Goal: Submit feedback/report problem

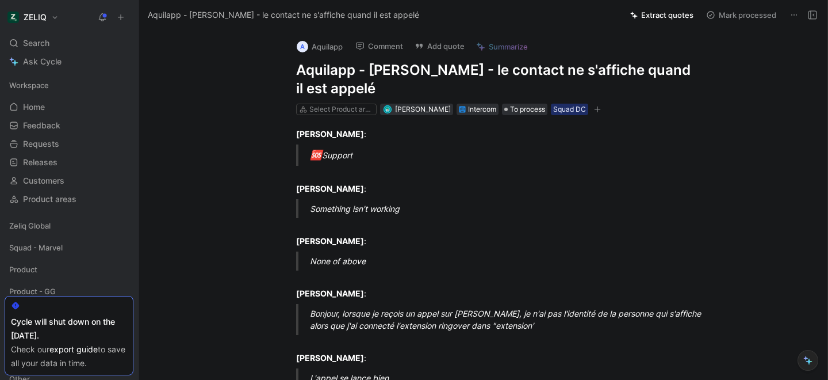
click at [253, 43] on div "A Aquilapp Comment Add quote Summarize Aquilapp - Ringover - le contact ne s'af…" at bounding box center [483, 205] width 689 height 350
click at [341, 75] on h1 "Aquilapp - [PERSON_NAME] - le contact ne s'affiche quand il est appelé" at bounding box center [495, 79] width 398 height 37
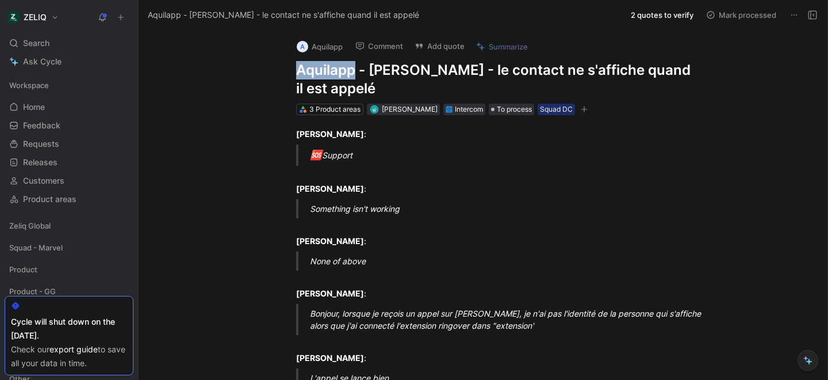
click at [341, 75] on h1 "Aquilapp - [PERSON_NAME] - le contact ne s'affiche quand il est appelé" at bounding box center [495, 79] width 398 height 37
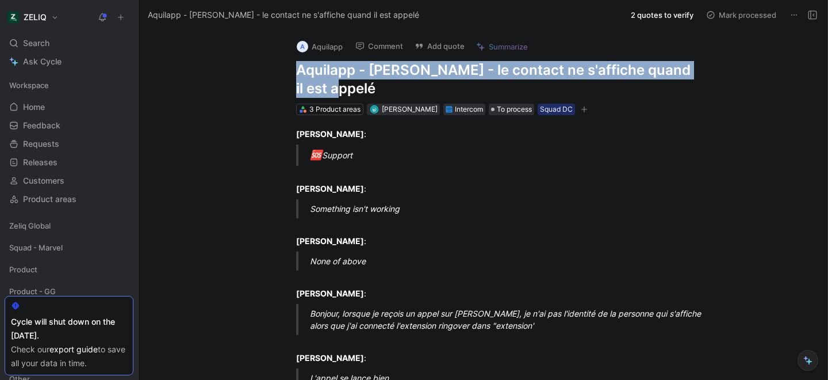
click at [341, 75] on h1 "Aquilapp - [PERSON_NAME] - le contact ne s'affiche quand il est appelé" at bounding box center [495, 79] width 398 height 37
copy h1 "Aquilapp - [PERSON_NAME] - le contact ne s'affiche quand il est appelé"
click at [439, 41] on button "Add quote" at bounding box center [440, 46] width 60 height 16
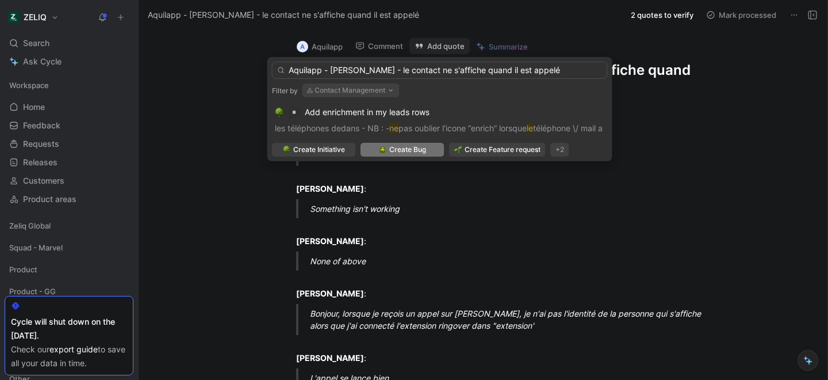
type input "Aquilapp - [PERSON_NAME] - le contact ne s'affiche quand il est appelé"
click at [399, 144] on span "Create Bug" at bounding box center [407, 150] width 37 height 12
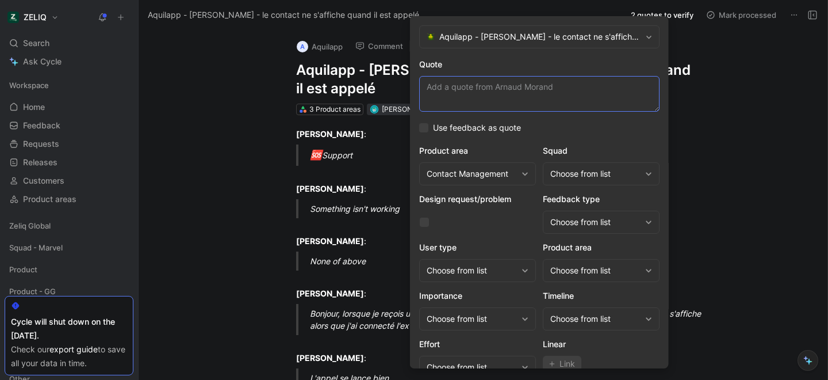
paste textarea ", lorsque je reçois un appel sur [PERSON_NAME], je n'ai pas l'identité de la pe…"
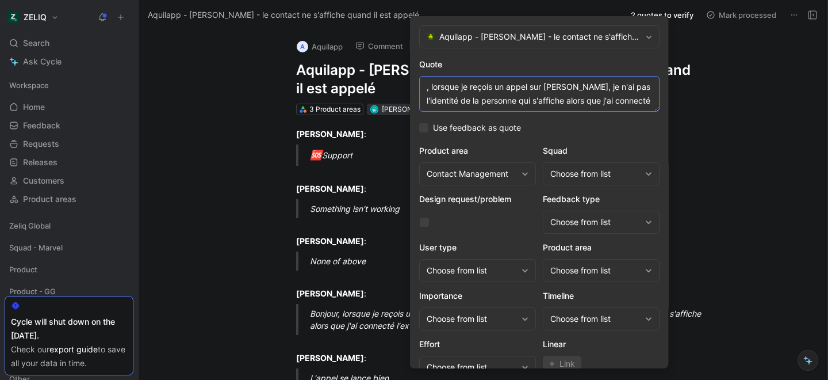
scroll to position [8, 0]
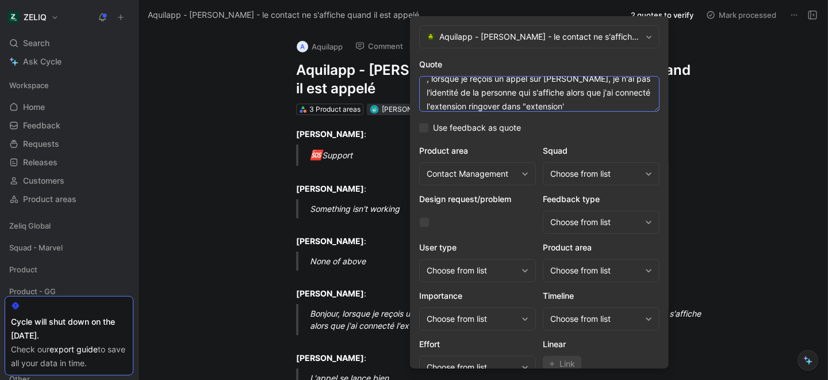
type textarea ", lorsque je reçois un appel sur [PERSON_NAME], je n'ai pas l'identité de la pe…"
click at [566, 178] on div "Choose from list" at bounding box center [596, 174] width 90 height 14
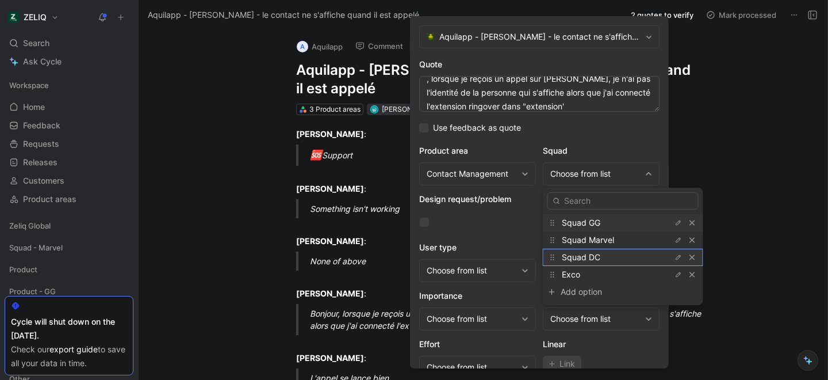
click at [574, 257] on span "Squad DC" at bounding box center [581, 257] width 39 height 10
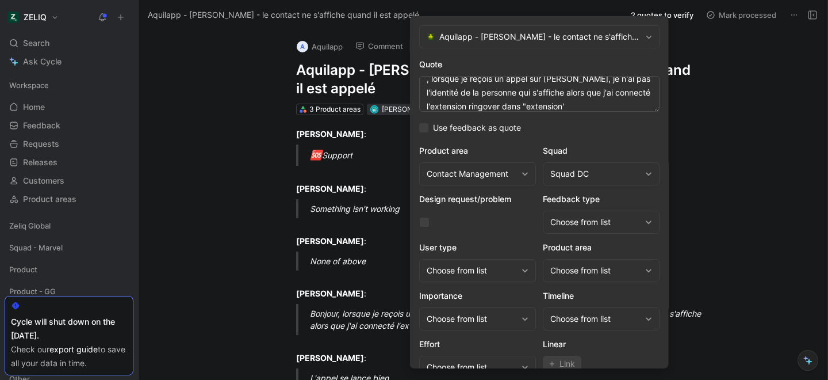
scroll to position [47, 0]
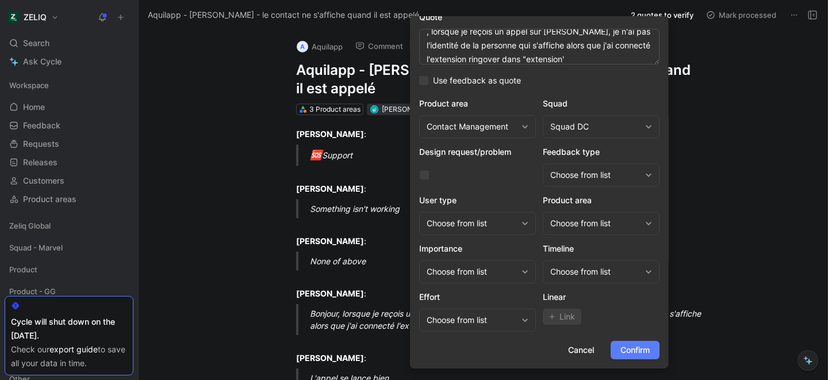
click at [635, 354] on span "Confirm" at bounding box center [635, 350] width 29 height 14
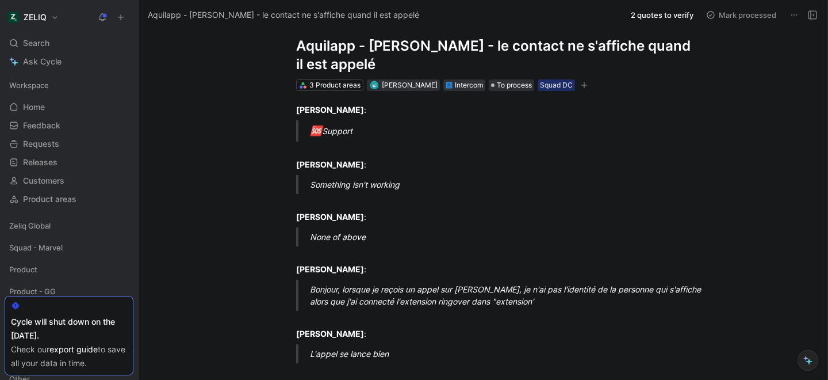
scroll to position [25, 0]
click at [28, 44] on span "Search" at bounding box center [36, 43] width 26 height 14
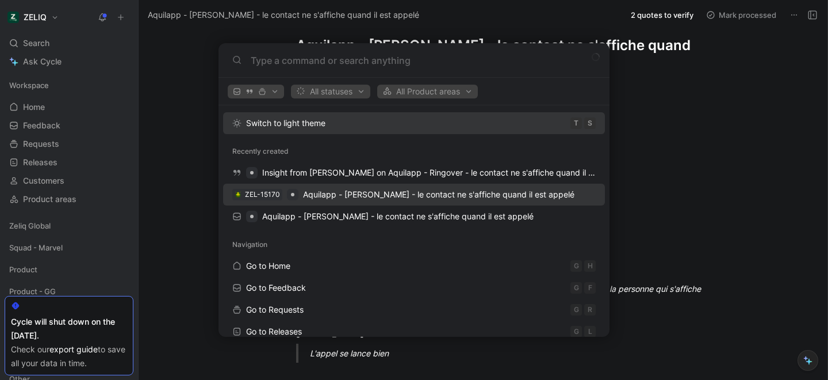
click at [322, 196] on span "Aquilapp - [PERSON_NAME] - le contact ne s'affiche quand il est appelé" at bounding box center [439, 194] width 272 height 10
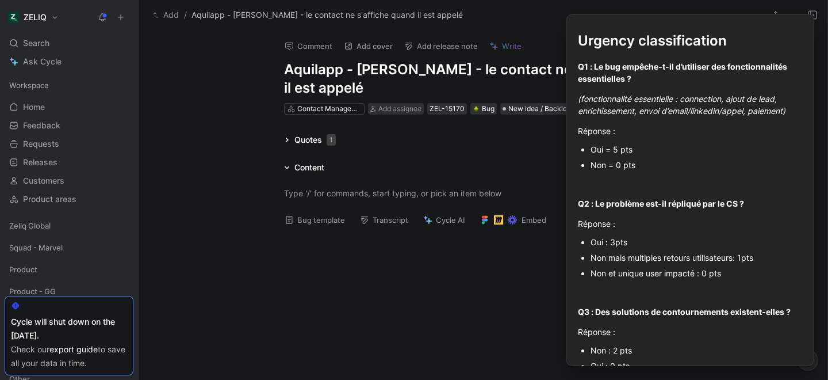
click at [306, 227] on button "Bug template" at bounding box center [315, 220] width 71 height 16
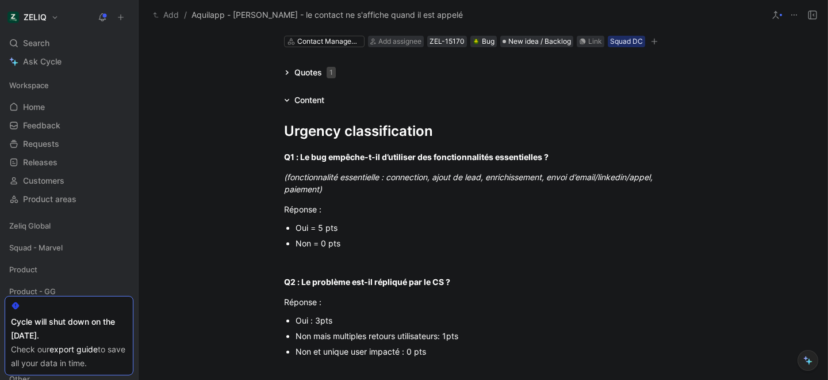
scroll to position [68, 0]
click at [332, 246] on div "Non = 0 pts" at bounding box center [489, 242] width 387 height 12
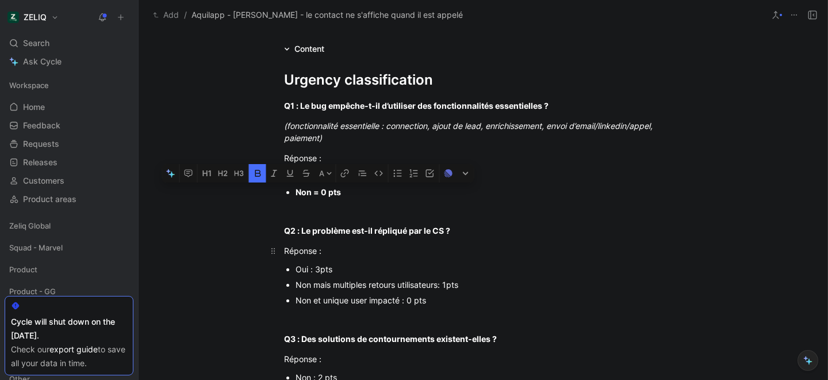
scroll to position [120, 0]
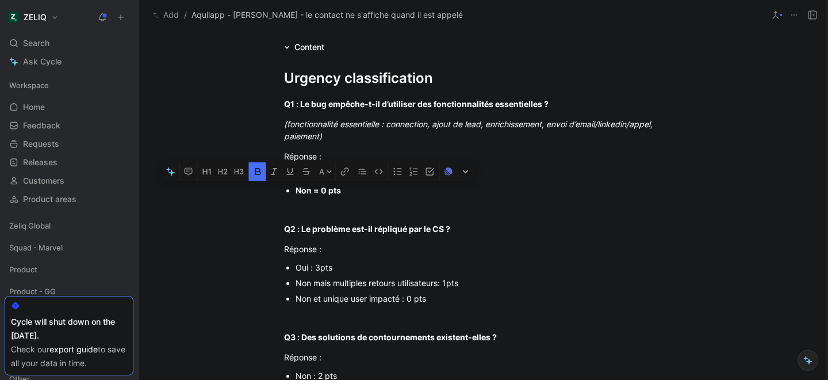
click at [359, 284] on div "Non mais multiples retours utilisateurs: 1pts" at bounding box center [489, 283] width 387 height 12
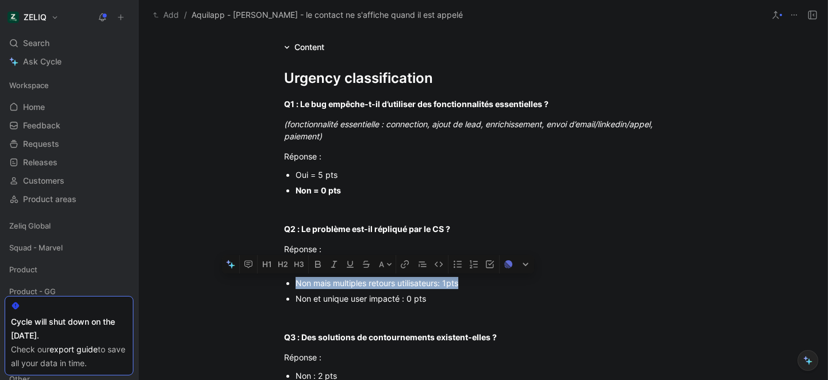
click at [359, 284] on div "Non mais multiples retours utilisateurs: 1pts" at bounding box center [489, 283] width 387 height 12
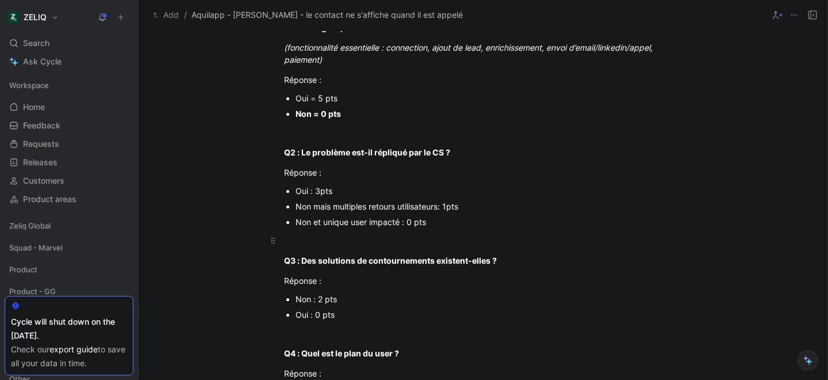
scroll to position [217, 0]
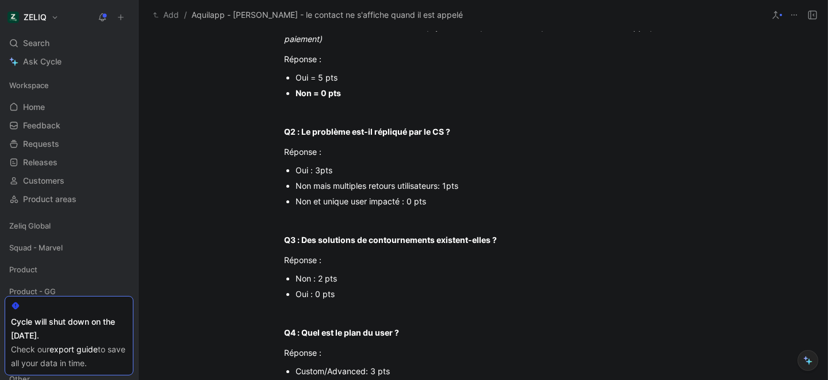
click at [311, 280] on div "Non : 2 pts" at bounding box center [489, 278] width 387 height 12
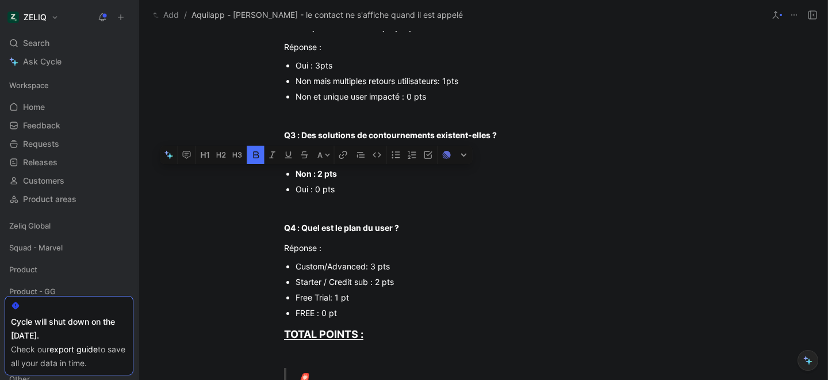
scroll to position [323, 0]
click at [353, 279] on div "Starter / Credit sub : 2 pts" at bounding box center [489, 280] width 387 height 12
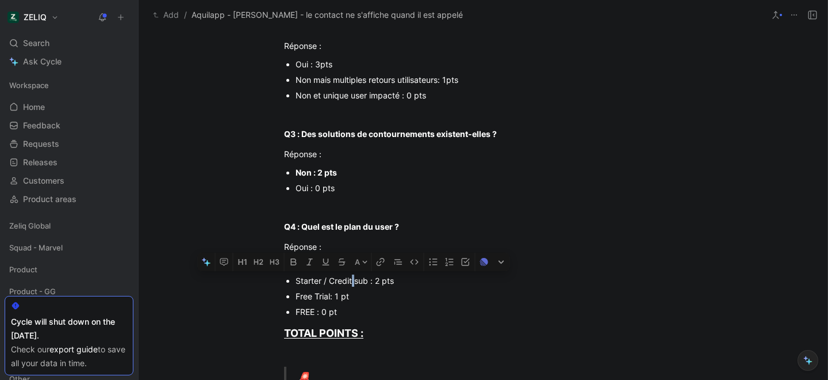
click at [353, 279] on div "Starter / Credit sub : 2 pts" at bounding box center [489, 280] width 387 height 12
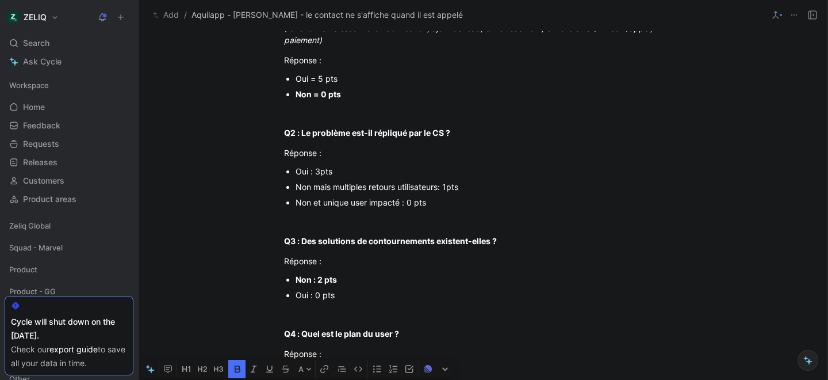
scroll to position [216, 0]
click at [372, 204] on div "Non et unique user impacté : 0 pts" at bounding box center [489, 203] width 387 height 12
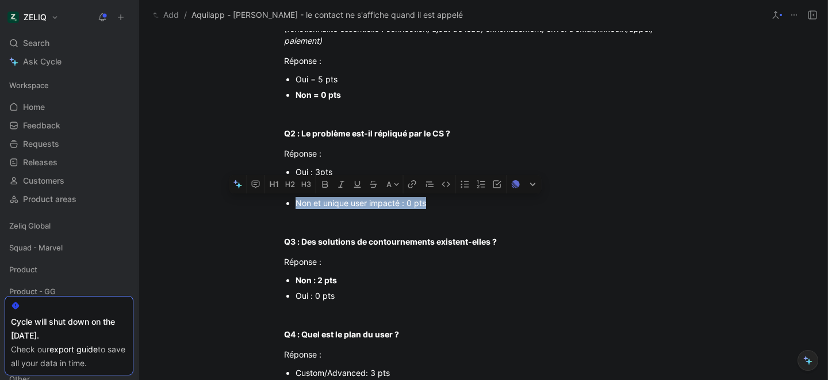
click at [372, 204] on div "Non et unique user impacté : 0 pts" at bounding box center [489, 203] width 387 height 12
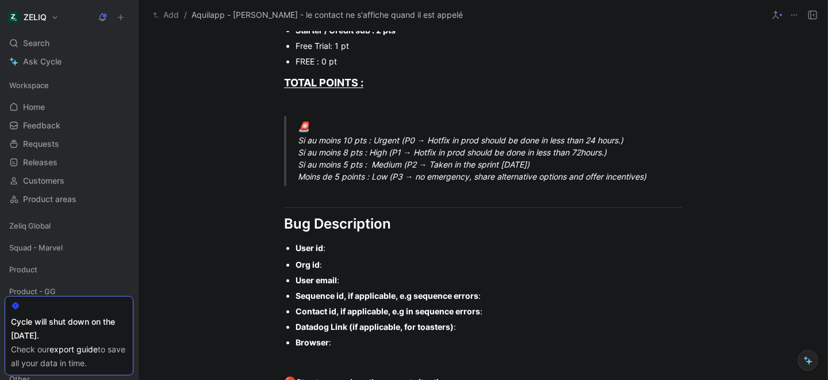
scroll to position [575, 0]
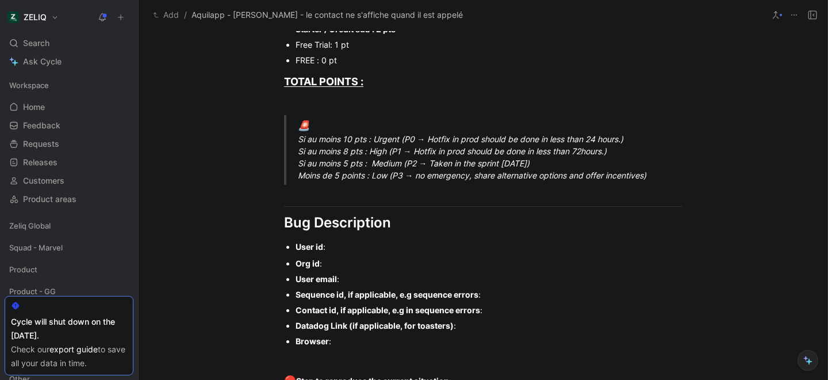
click at [328, 176] on div "🚨 Si au moins 10 pts : Urgent (P0 → Hotfix in prod should be done in less than …" at bounding box center [497, 150] width 398 height 63
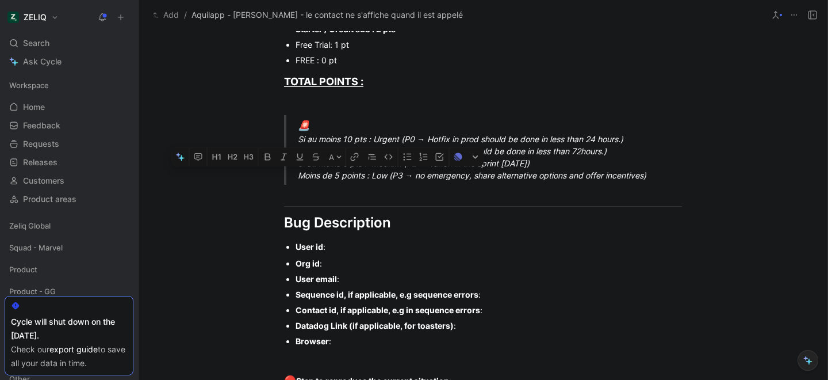
click at [328, 176] on div "🚨 Si au moins 10 pts : Urgent (P0 → Hotfix in prod should be done in less than …" at bounding box center [497, 150] width 398 height 63
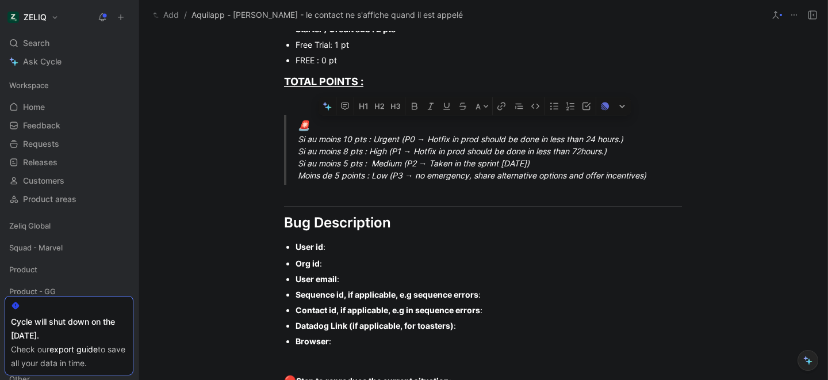
click at [328, 176] on div "🚨 Si au moins 10 pts : Urgent (P0 → Hotfix in prod should be done in less than …" at bounding box center [497, 150] width 398 height 63
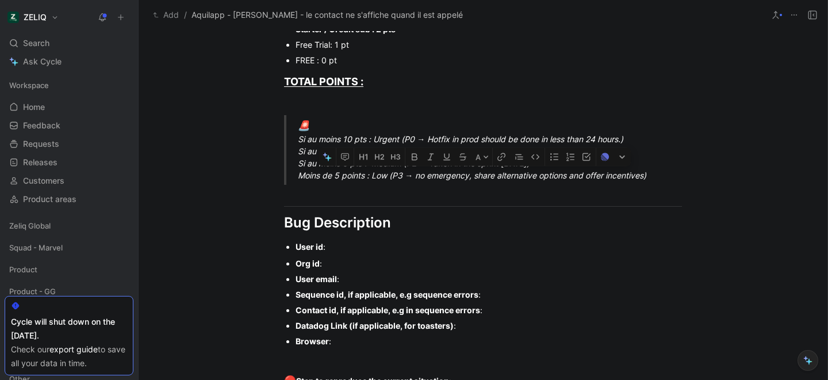
drag, startPoint x: 297, startPoint y: 177, endPoint x: 665, endPoint y: 173, distance: 367.6
click at [665, 173] on blockquote "🚨 Si au moins 10 pts : Urgent (P0 → Hotfix in prod should be done in less than …" at bounding box center [483, 150] width 442 height 70
click at [358, 281] on div "User email :" at bounding box center [489, 279] width 387 height 12
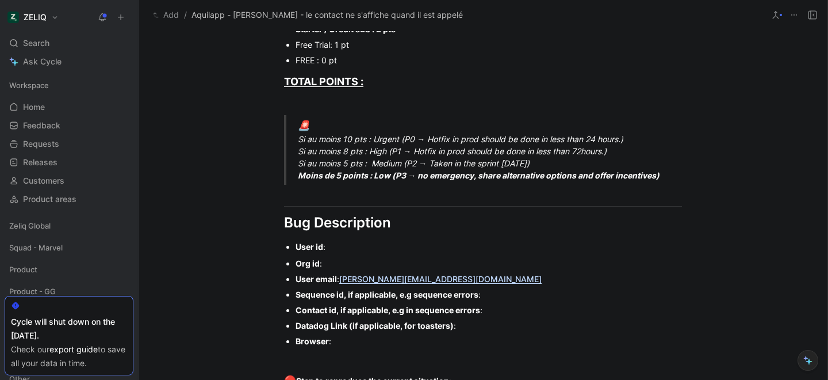
click at [349, 243] on div "User id :" at bounding box center [489, 246] width 387 height 12
click at [360, 266] on div "Org id :" at bounding box center [489, 263] width 387 height 12
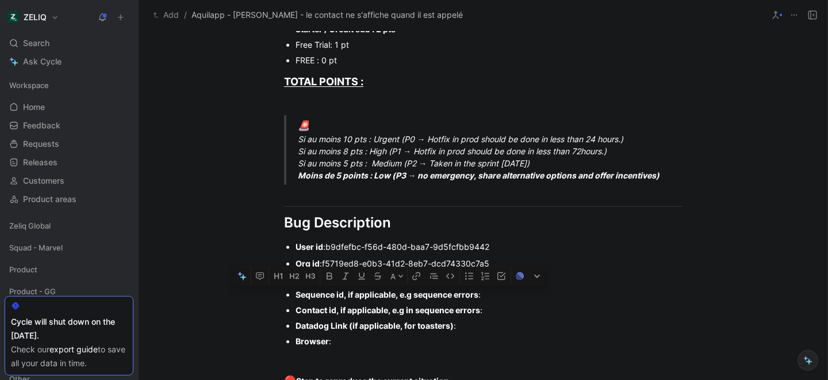
drag, startPoint x: 489, startPoint y: 296, endPoint x: 278, endPoint y: 291, distance: 210.6
click at [278, 291] on ul "Org id : f5719ed8-e0b3-41d2-8eb7-dcd74330c7a5 User email : [PERSON_NAME][EMAIL_…" at bounding box center [483, 301] width 442 height 93
drag, startPoint x: 492, startPoint y: 335, endPoint x: 300, endPoint y: 289, distance: 197.4
click at [300, 289] on ul "Org id : f5719ed8-e0b3-41d2-8eb7-dcd74330c7a5 User email : [PERSON_NAME][EMAIL_…" at bounding box center [483, 301] width 442 height 93
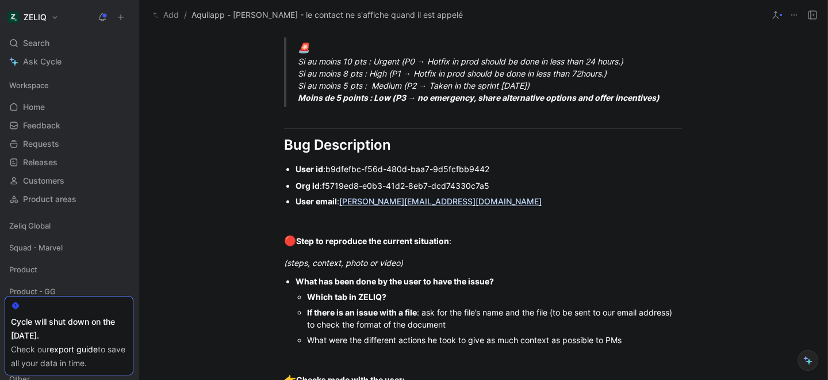
scroll to position [654, 0]
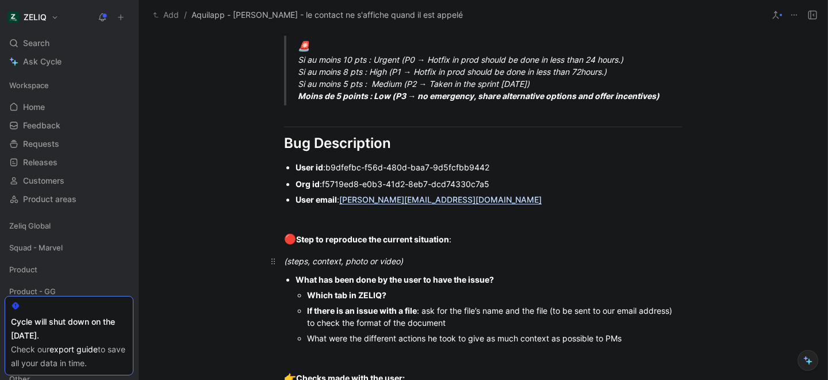
click at [437, 262] on div "(steps, context, photo or video)" at bounding box center [483, 261] width 398 height 12
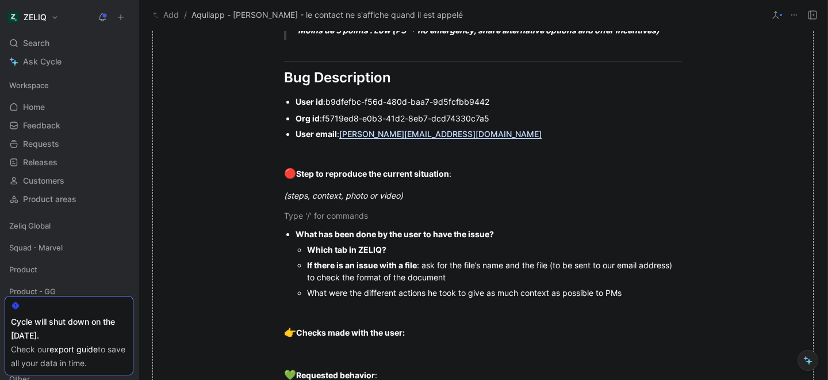
scroll to position [721, 0]
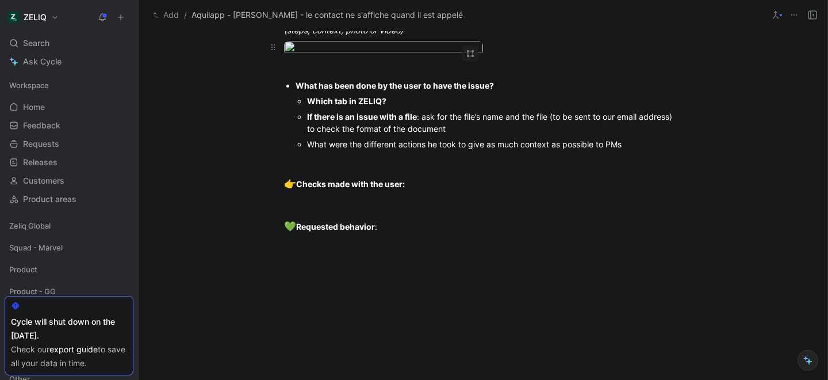
scroll to position [997, 0]
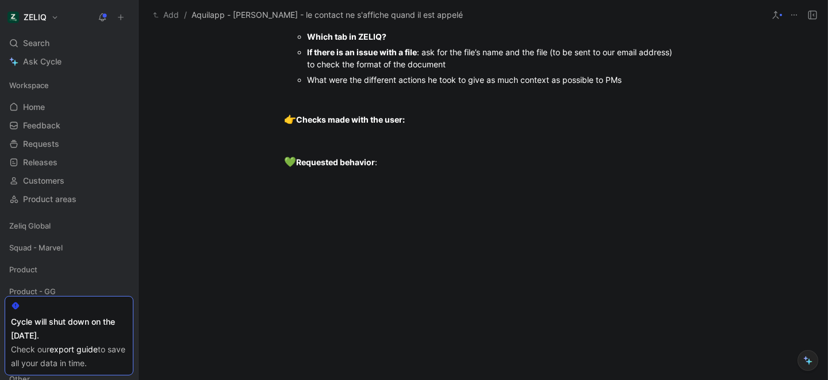
click at [443, 9] on div at bounding box center [483, 3] width 398 height 12
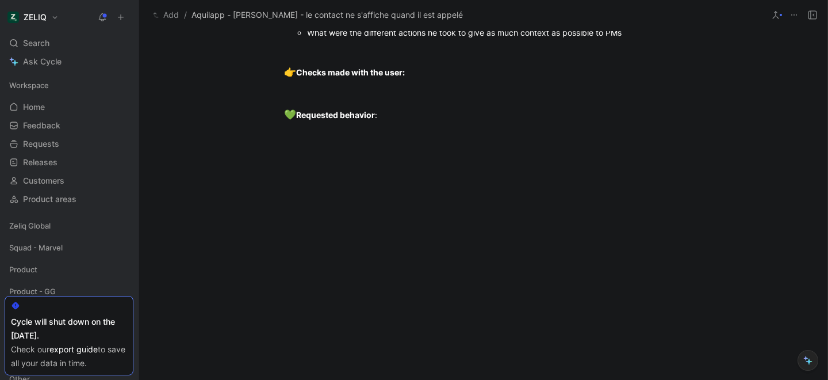
scroll to position [1108, 0]
click at [362, 57] on div at bounding box center [483, 51] width 398 height 12
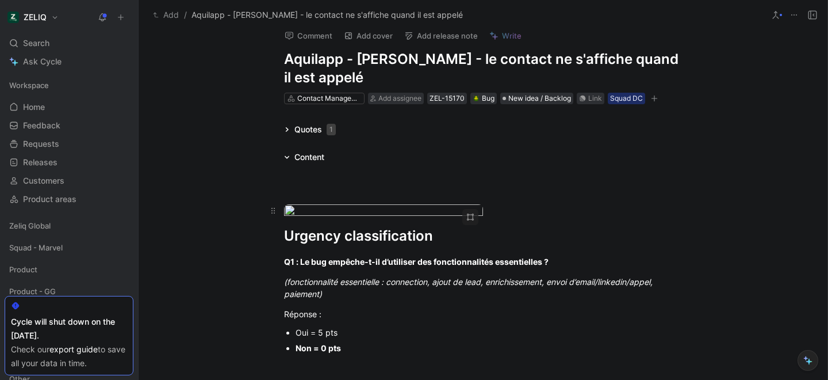
scroll to position [5, 0]
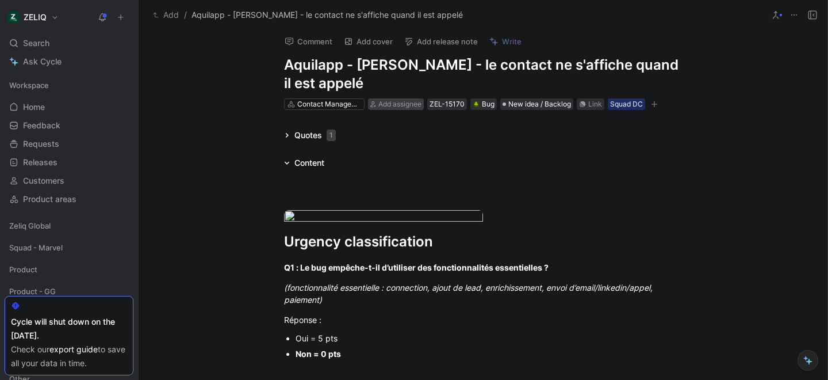
click at [406, 102] on span "Add assignee" at bounding box center [400, 104] width 43 height 9
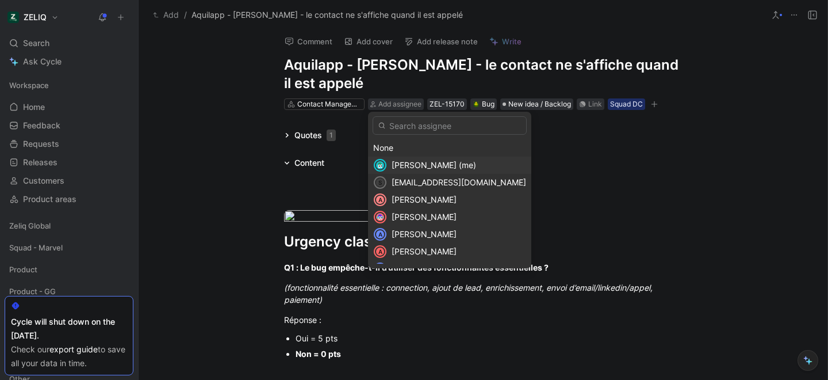
click at [415, 162] on span "[PERSON_NAME] (me)" at bounding box center [434, 165] width 85 height 10
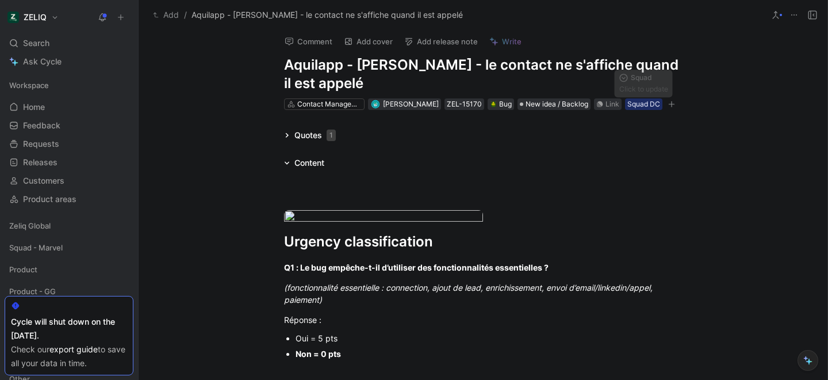
click at [675, 105] on button "button" at bounding box center [672, 104] width 12 height 12
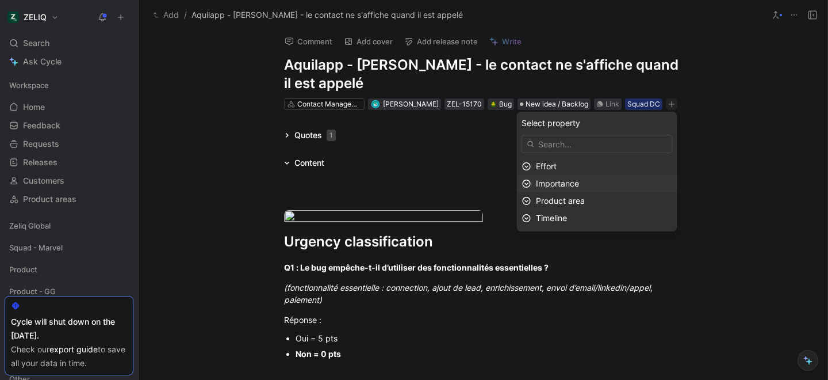
click at [579, 187] on span "Importance" at bounding box center [557, 183] width 43 height 10
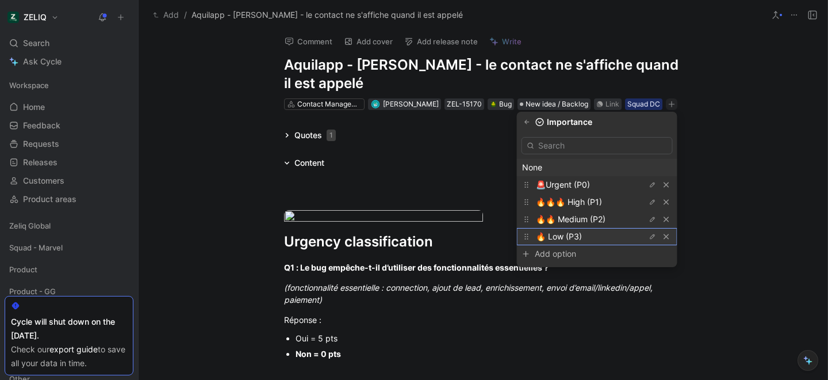
click at [574, 240] on span "🔥 Low (P3)" at bounding box center [559, 236] width 46 height 10
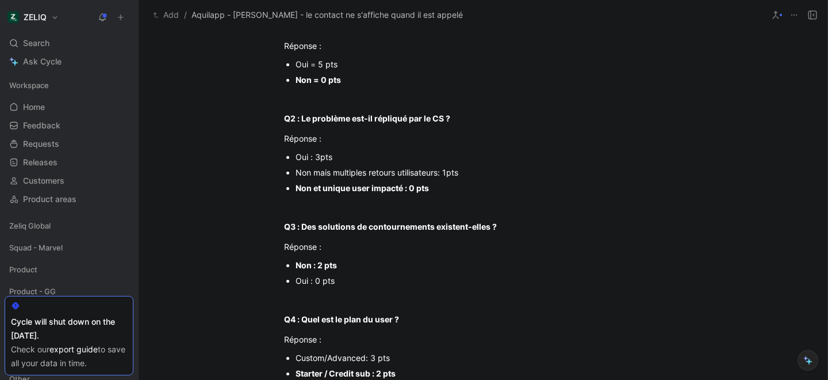
scroll to position [0, 0]
